Goal: Check status: Check status

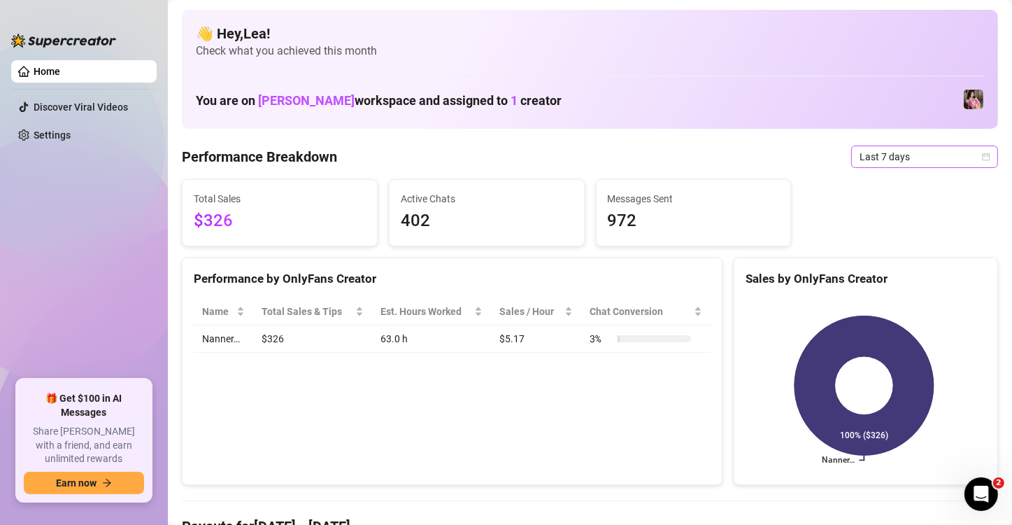
click at [982, 155] on icon "calendar" at bounding box center [986, 157] width 8 height 8
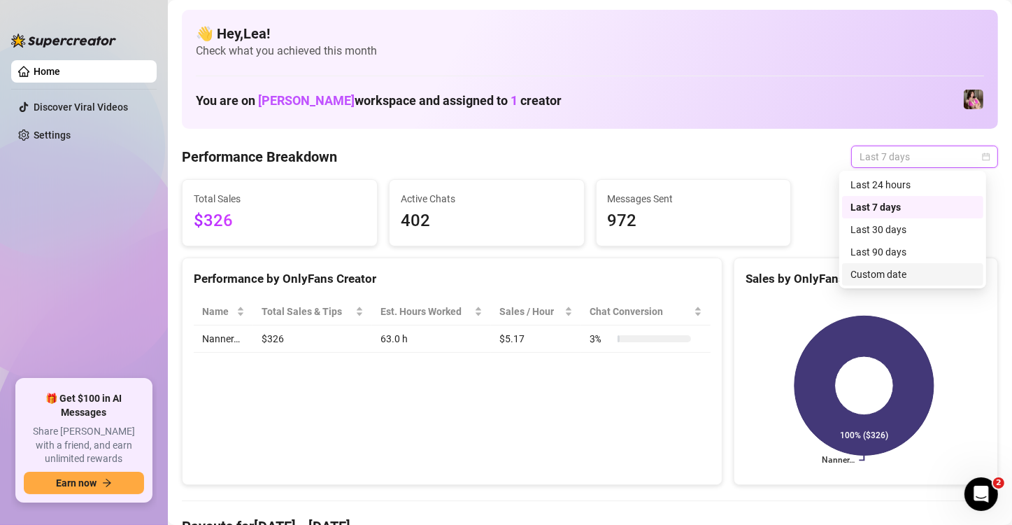
click at [914, 275] on div "Custom date" at bounding box center [913, 274] width 125 height 15
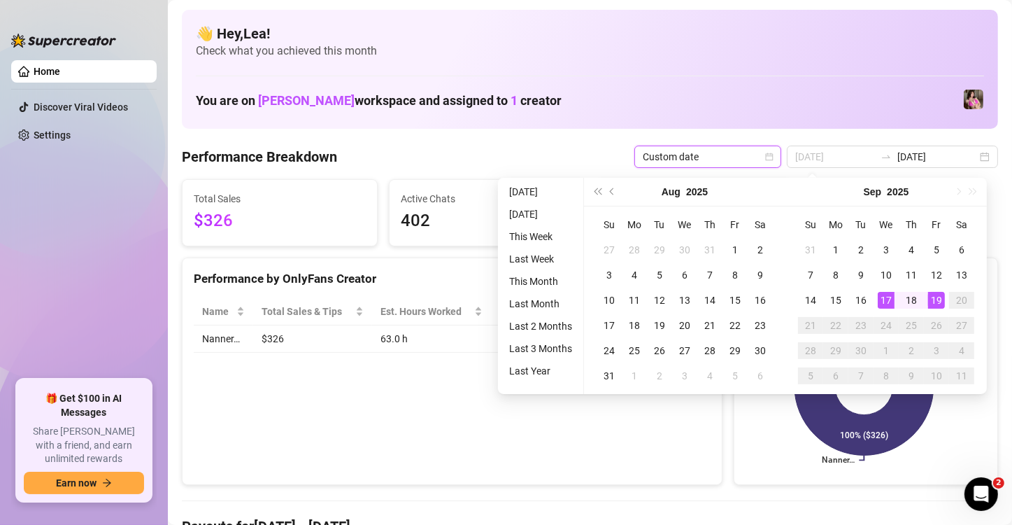
type input "[DATE]"
click at [941, 298] on div "19" at bounding box center [936, 300] width 17 height 17
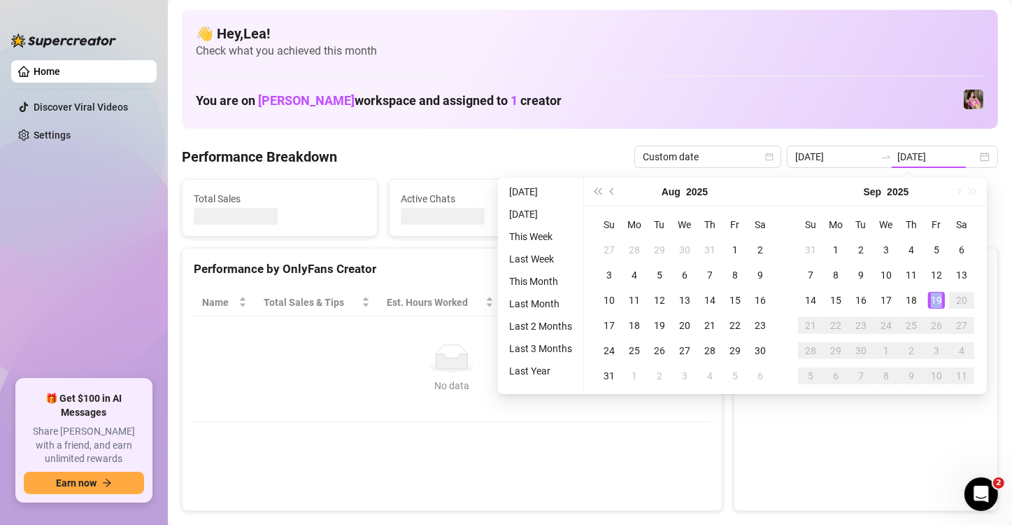
type input "[DATE]"
